Goal: Task Accomplishment & Management: Use online tool/utility

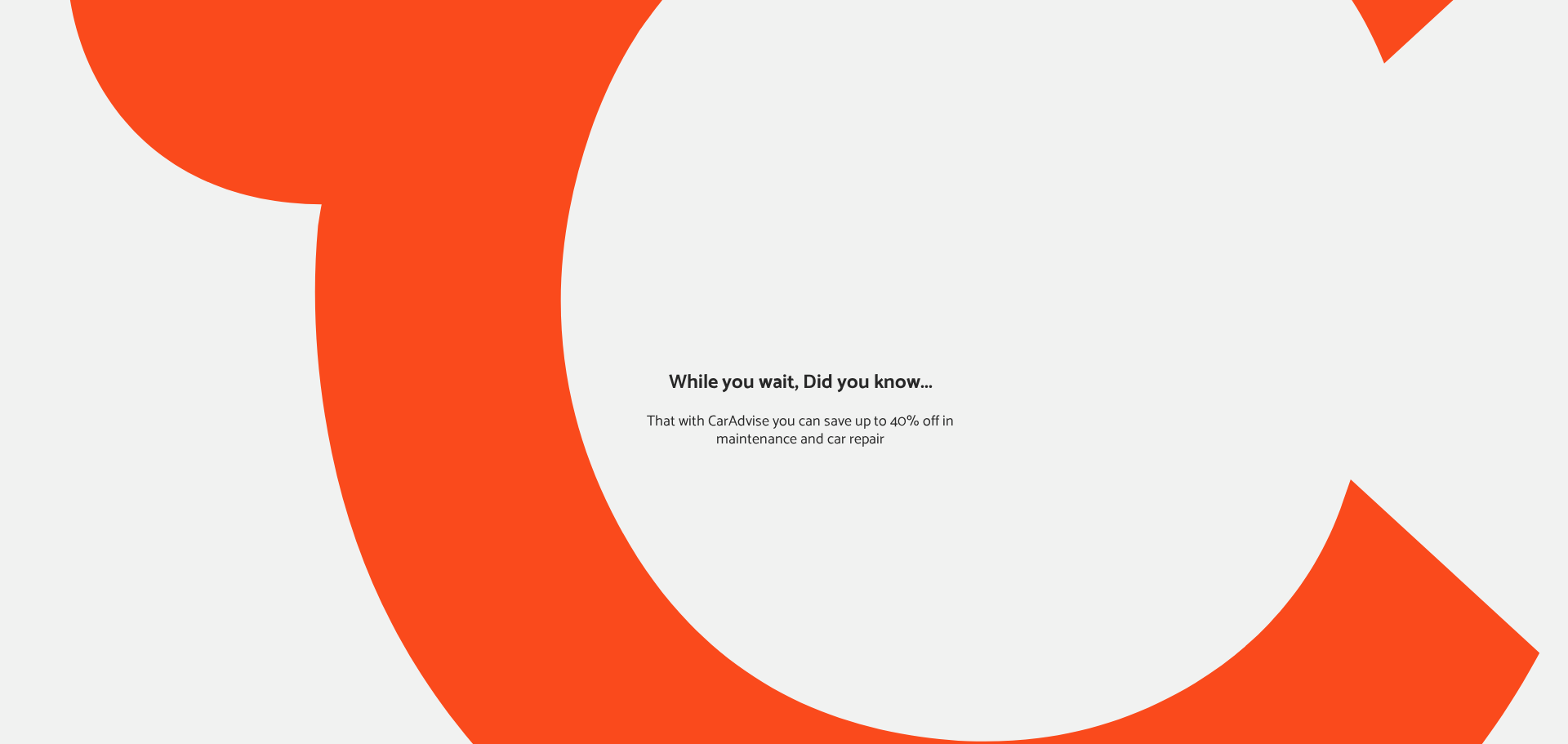
type input "*******"
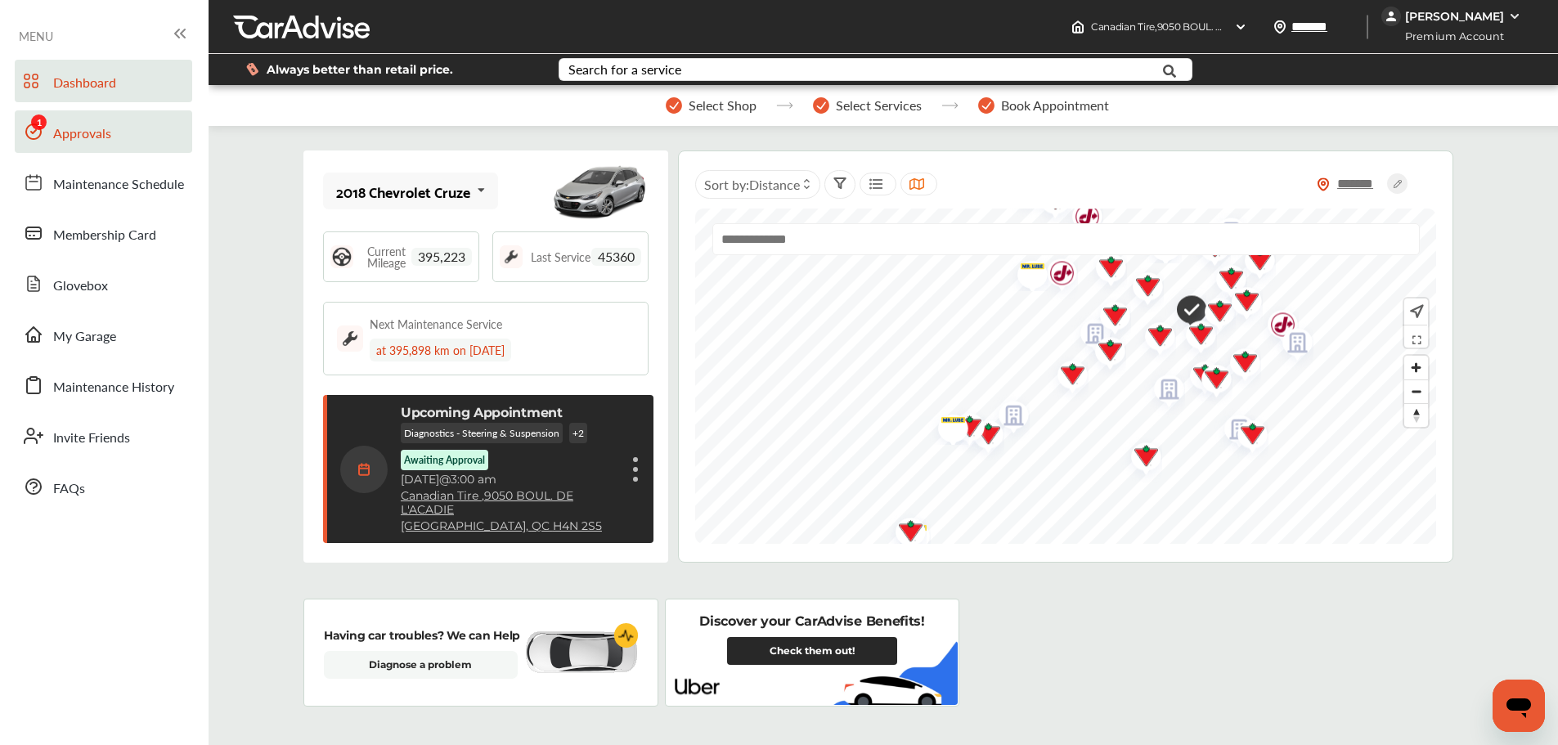
click at [101, 139] on span "Approvals" at bounding box center [82, 133] width 58 height 21
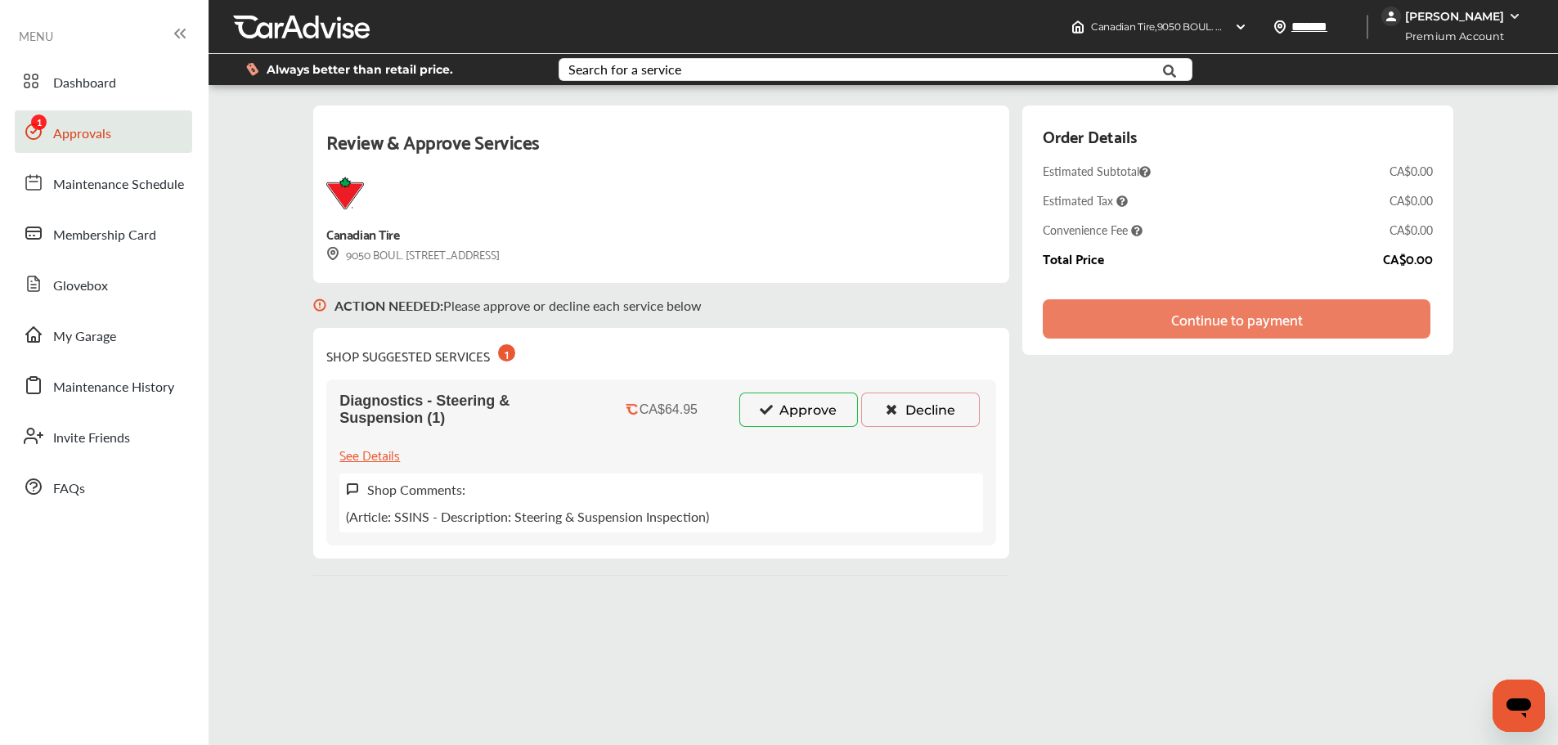
click at [775, 416] on button "Approve" at bounding box center [798, 410] width 119 height 34
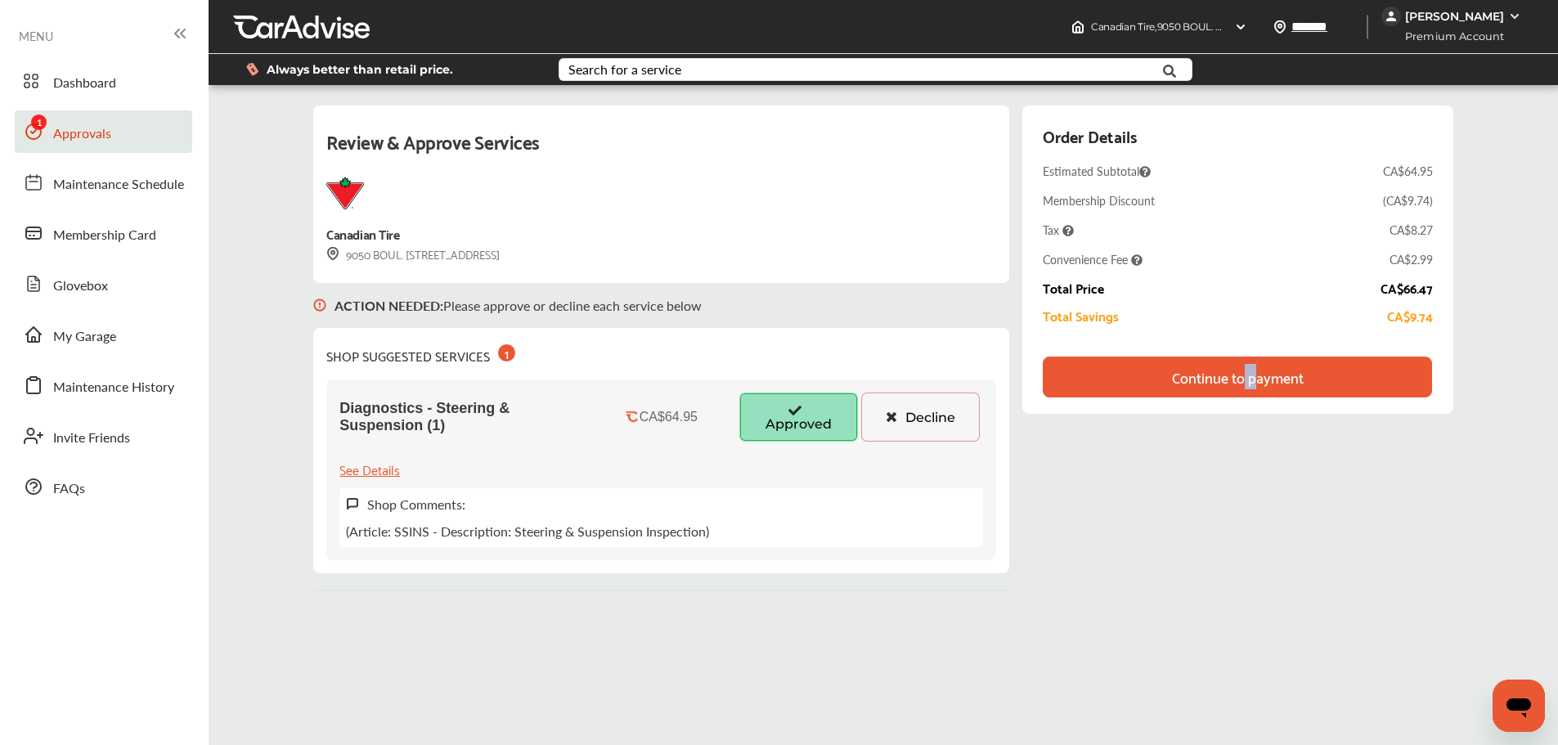
drag, startPoint x: 1256, startPoint y: 370, endPoint x: 1246, endPoint y: 370, distance: 9.8
click at [1246, 370] on div "Continue to payment" at bounding box center [1238, 377] width 132 height 16
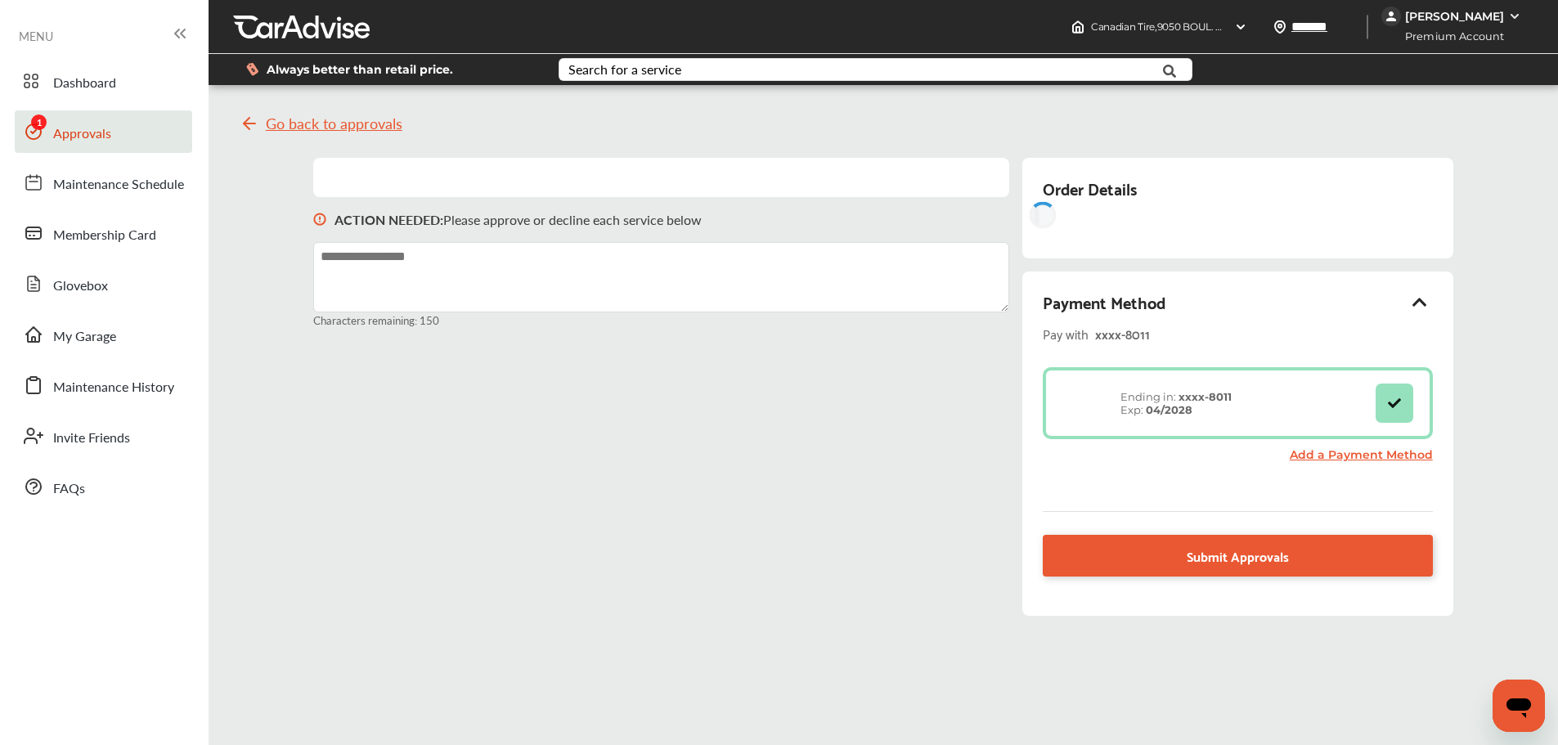
click at [1421, 444] on div "Ending in: xxxx- 8011 Exp: 04/2028" at bounding box center [1237, 407] width 389 height 80
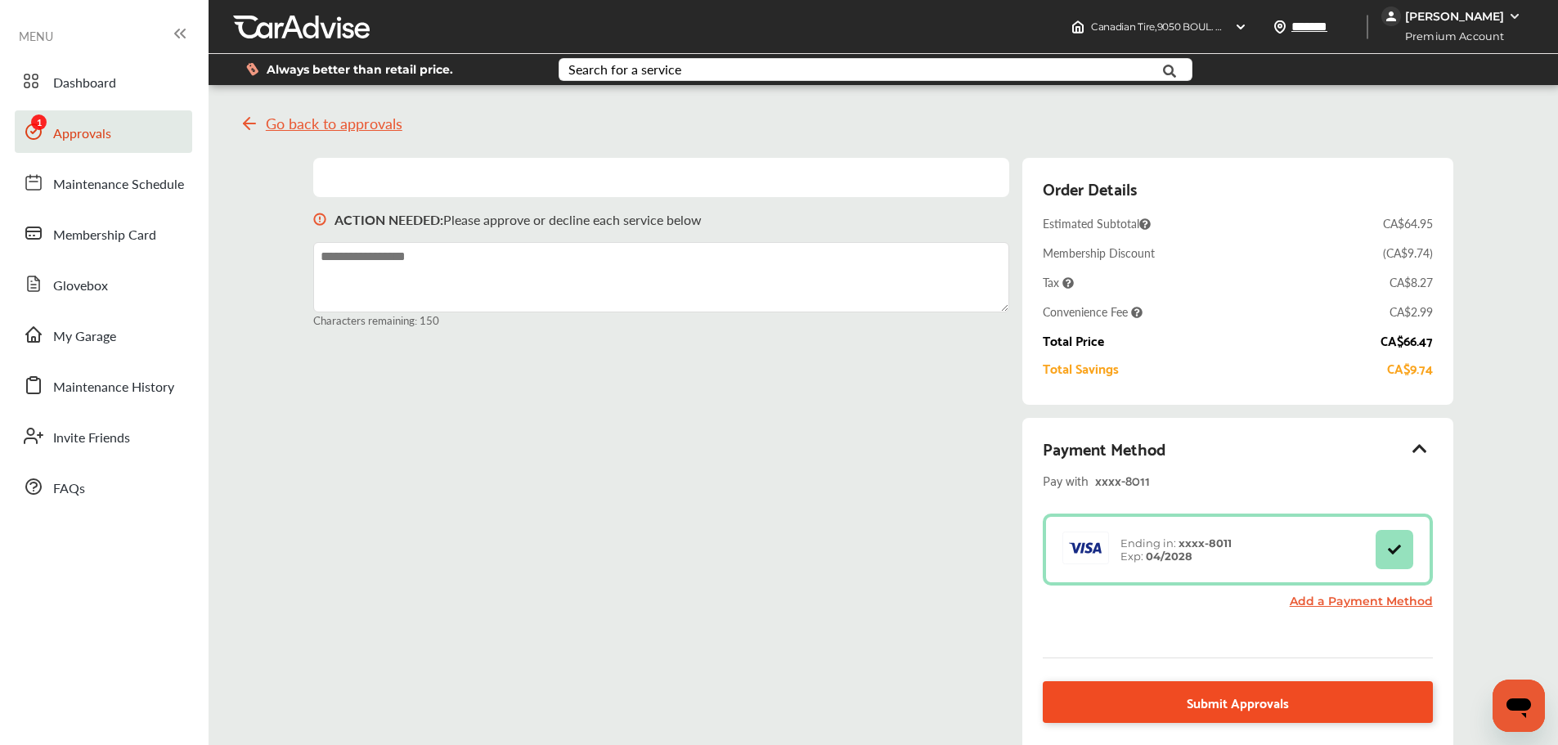
click at [1175, 701] on link "Submit Approvals" at bounding box center [1237, 702] width 389 height 42
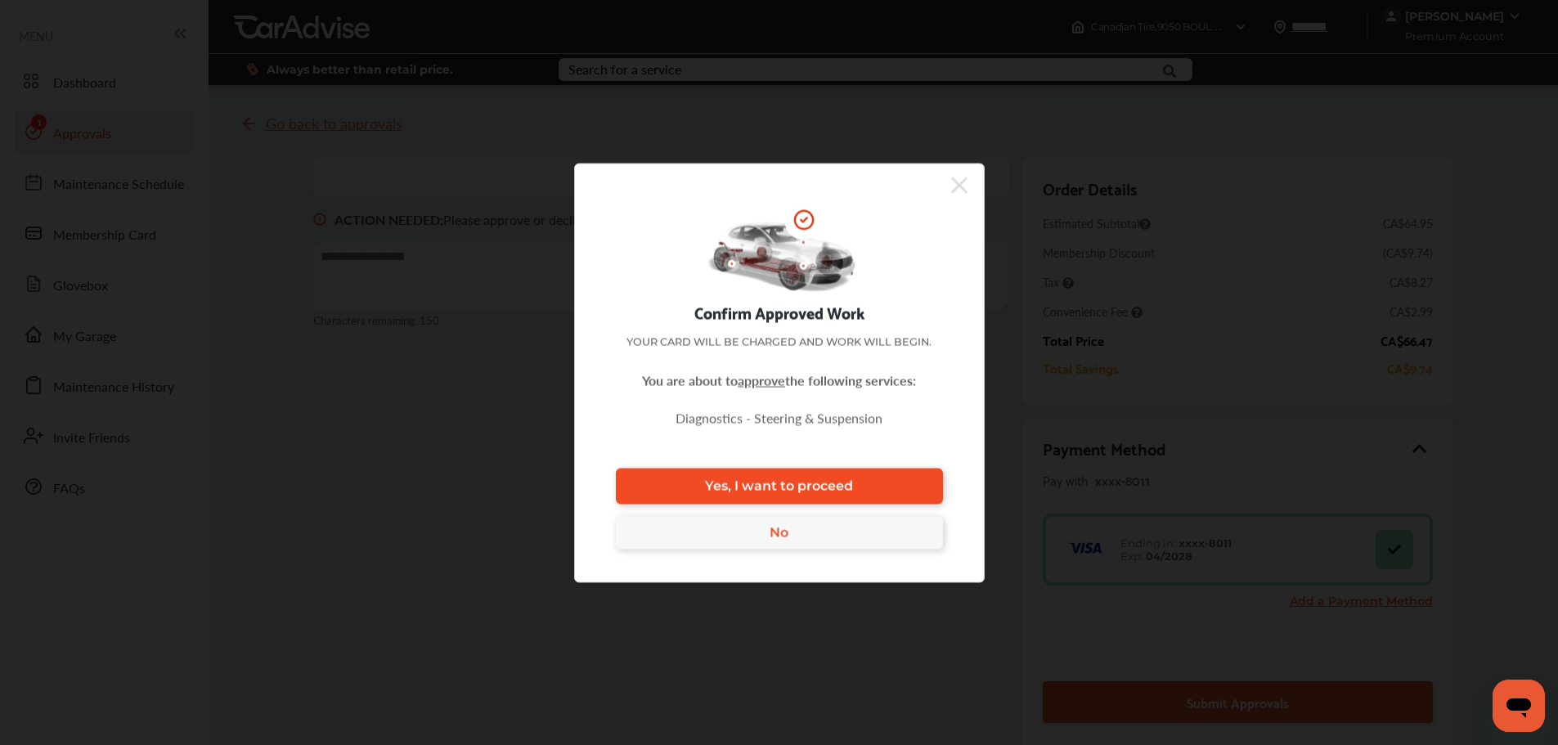
click at [777, 478] on span "Yes, I want to proceed" at bounding box center [779, 486] width 148 height 16
